Goal: Task Accomplishment & Management: Manage account settings

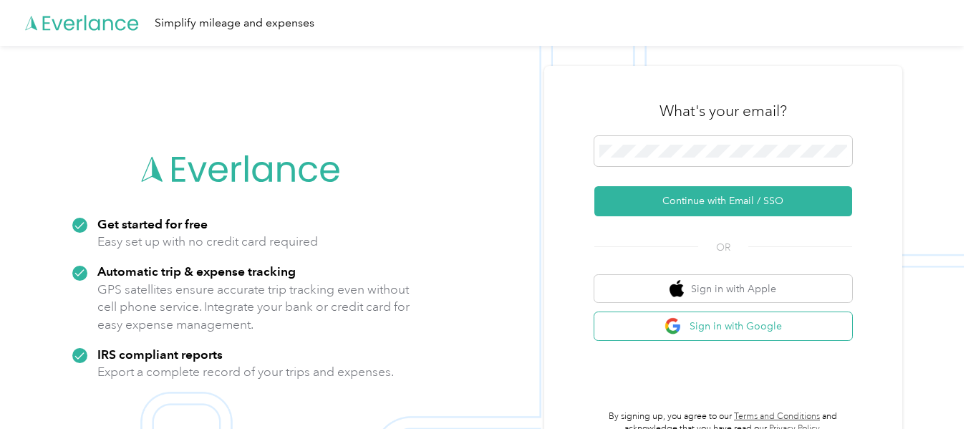
click at [748, 327] on button "Sign in with Google" at bounding box center [723, 326] width 258 height 28
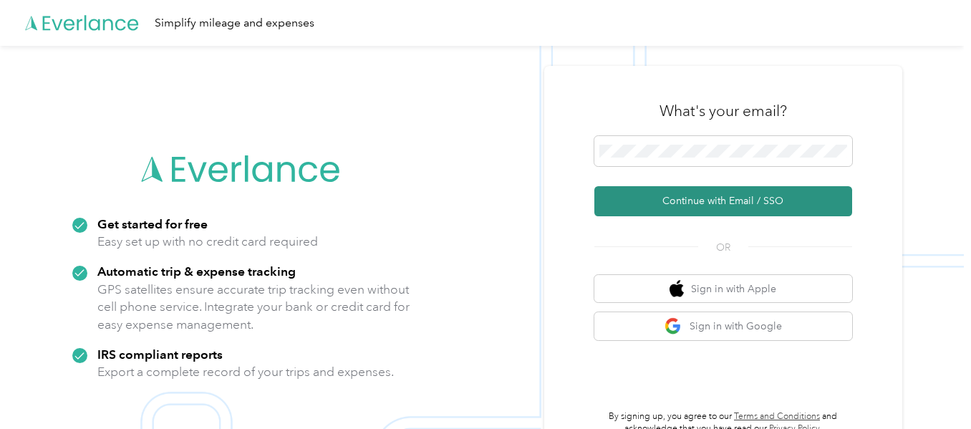
click at [727, 204] on button "Continue with Email / SSO" at bounding box center [723, 201] width 258 height 30
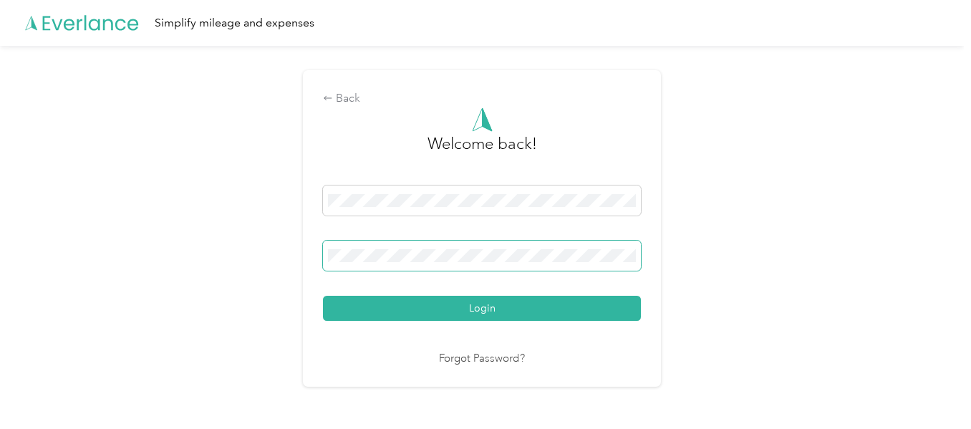
click at [323, 296] on button "Login" at bounding box center [482, 308] width 318 height 25
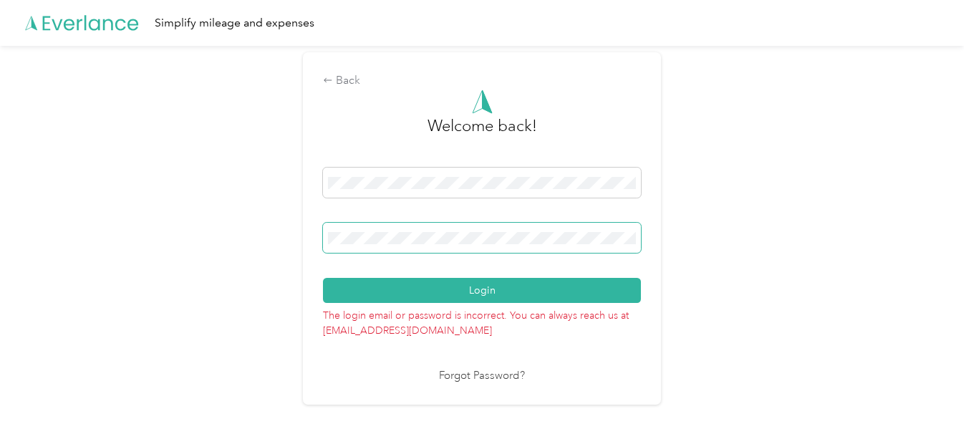
click at [323, 278] on button "Login" at bounding box center [482, 290] width 318 height 25
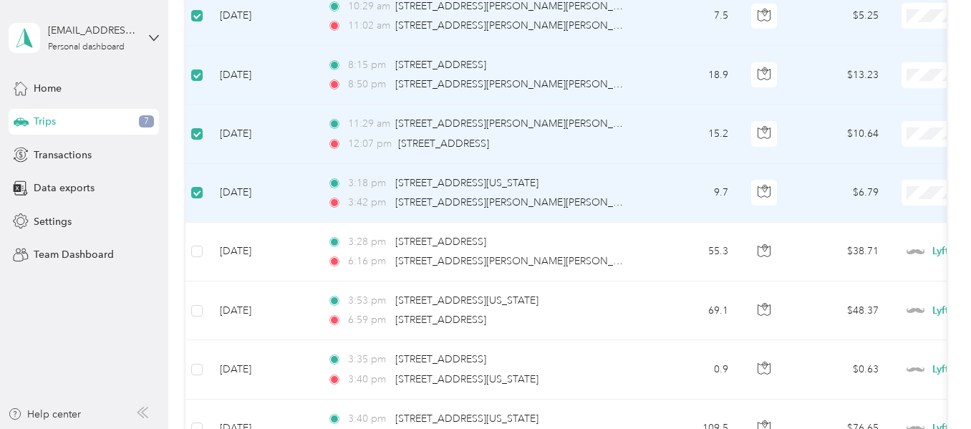
scroll to position [143, 0]
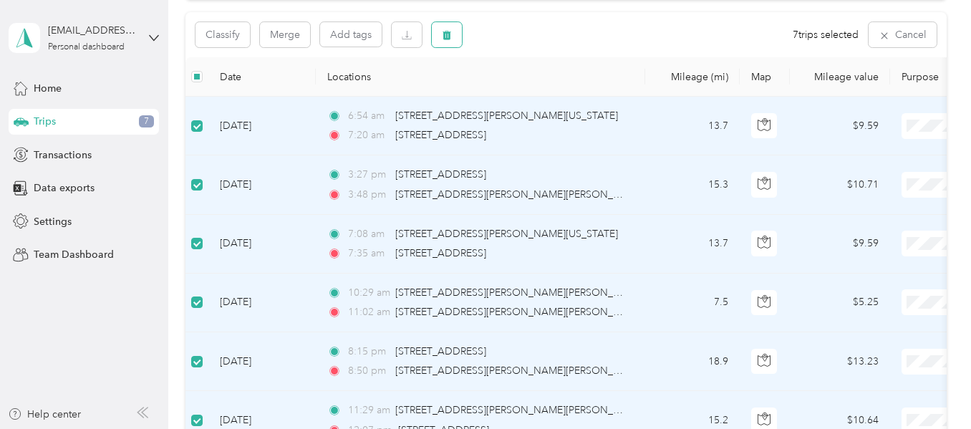
click at [459, 36] on button "button" at bounding box center [447, 34] width 30 height 25
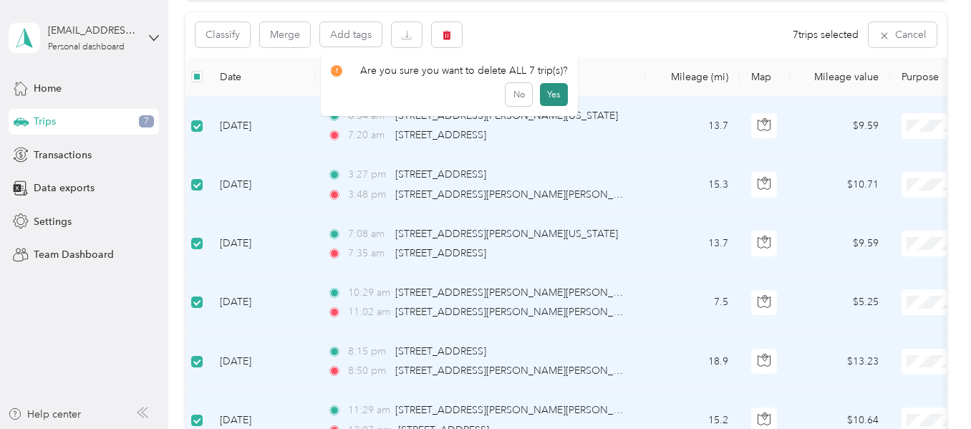
click at [546, 93] on button "Yes" at bounding box center [554, 94] width 28 height 23
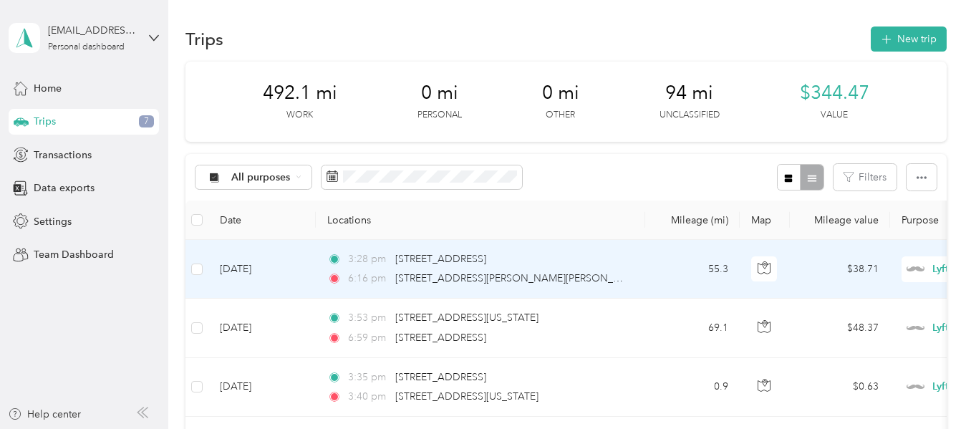
scroll to position [0, 0]
